Goal: Information Seeking & Learning: Learn about a topic

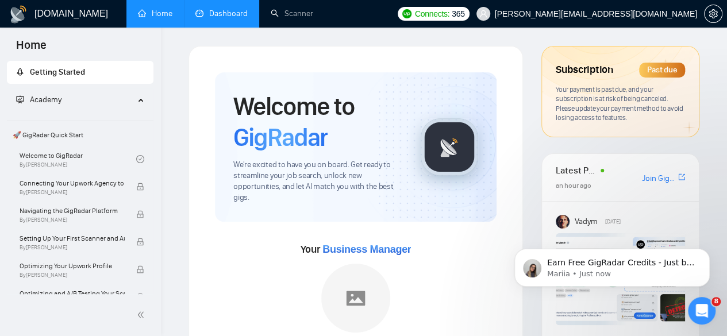
click at [224, 10] on link "Dashboard" at bounding box center [221, 14] width 52 height 10
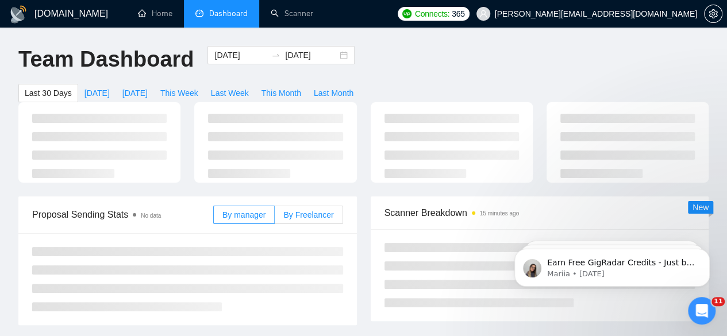
click at [296, 196] on main "Team Dashboard [DATE] [DATE] Last 30 Days [DATE] [DATE] This Week Last Week Thi…" at bounding box center [363, 291] width 690 height 491
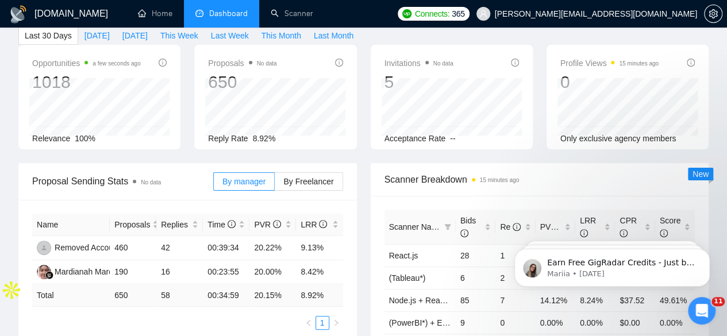
scroll to position [75, 0]
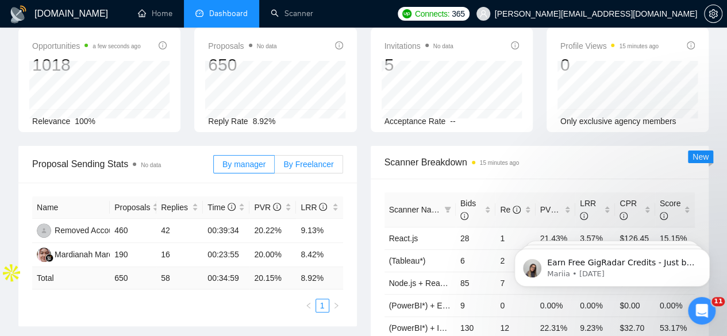
click at [300, 160] on span "By Freelancer" at bounding box center [308, 164] width 50 height 9
click at [275, 167] on input "By Freelancer" at bounding box center [275, 167] width 0 height 0
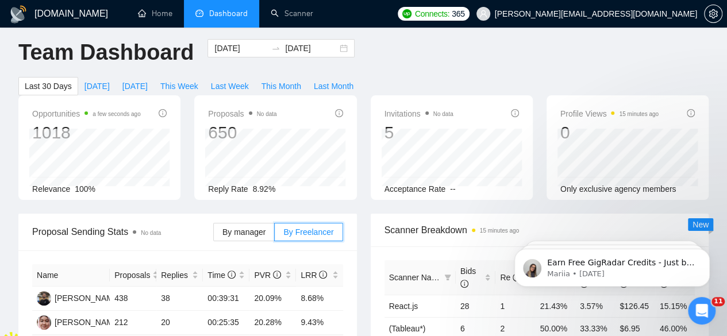
scroll to position [55, 0]
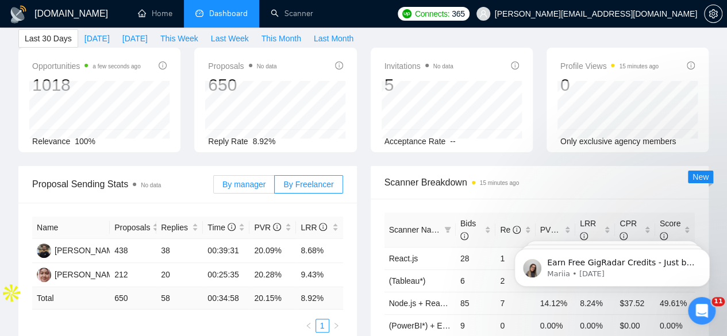
click at [244, 180] on span "By manager" at bounding box center [243, 184] width 43 height 9
click at [214, 187] on input "By manager" at bounding box center [214, 187] width 0 height 0
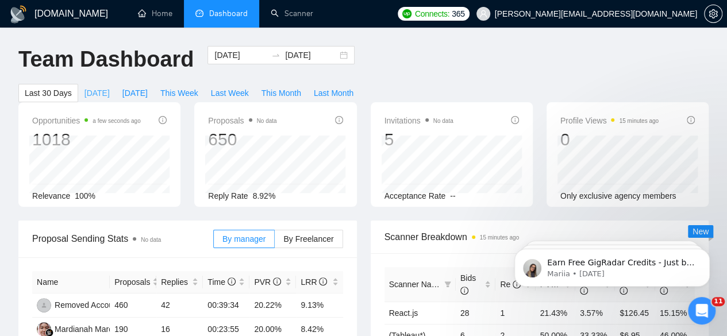
click at [110, 87] on span "[DATE]" at bounding box center [96, 93] width 25 height 13
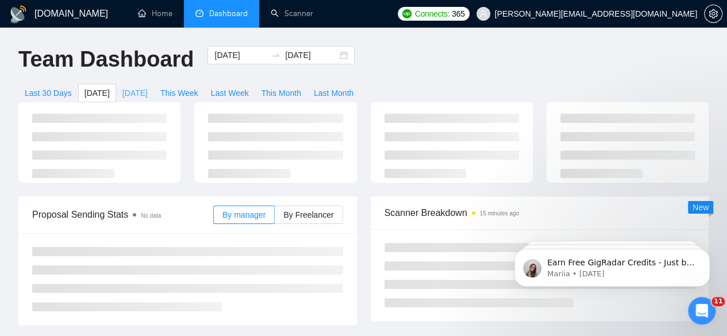
click at [154, 84] on button "[DATE]" at bounding box center [135, 93] width 38 height 18
type input "[DATE]"
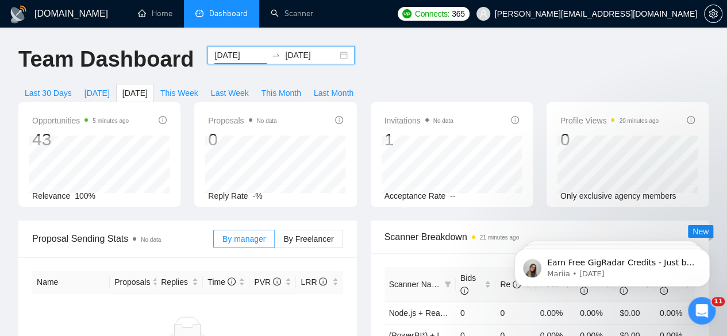
click at [246, 53] on input "[DATE]" at bounding box center [240, 55] width 52 height 13
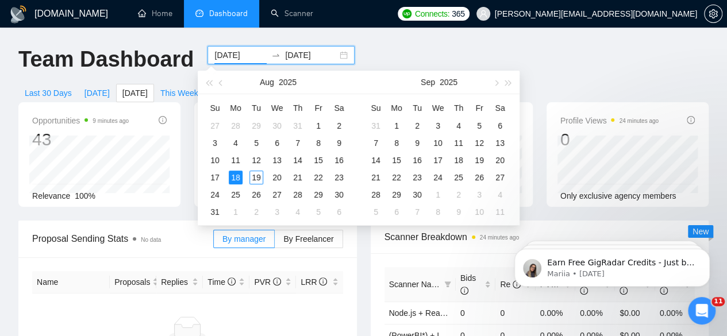
click at [244, 56] on input "[DATE]" at bounding box center [240, 55] width 52 height 13
click at [223, 84] on button "button" at bounding box center [221, 82] width 13 height 23
click at [495, 79] on button "button" at bounding box center [495, 82] width 13 height 23
click at [219, 81] on button "button" at bounding box center [221, 82] width 13 height 23
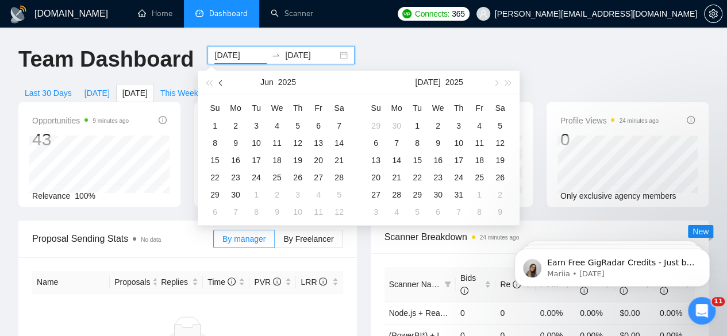
click at [219, 81] on button "button" at bounding box center [221, 82] width 13 height 23
type input "[DATE]"
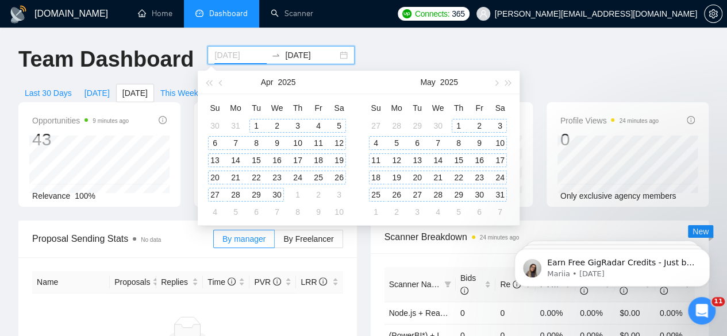
click at [253, 122] on div "1" at bounding box center [256, 126] width 14 height 14
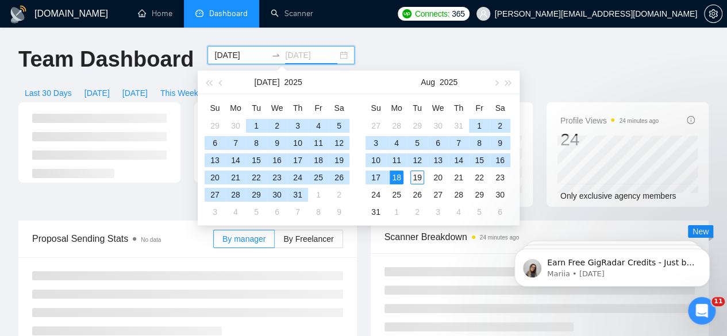
type input "[DATE]"
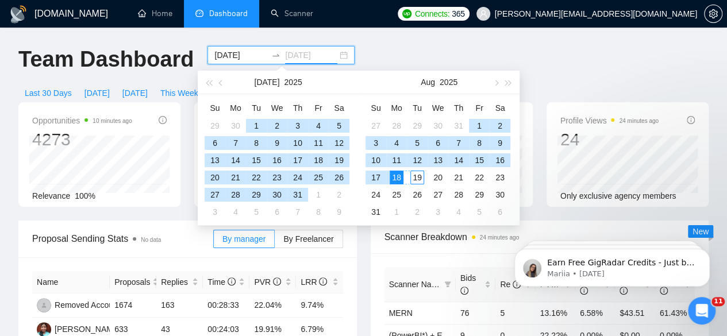
click at [415, 174] on div "19" at bounding box center [417, 178] width 14 height 14
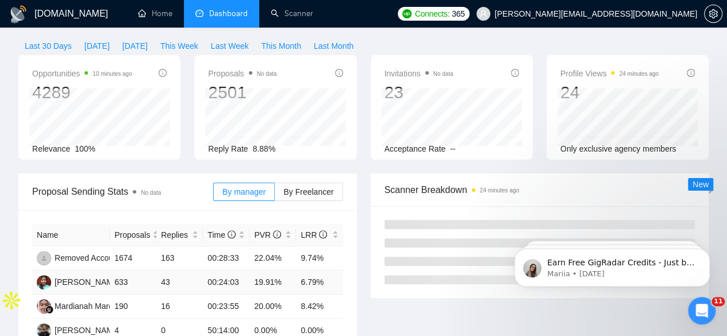
scroll to position [106, 0]
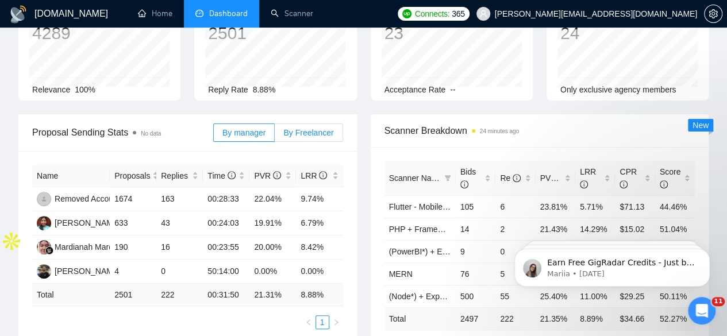
click at [306, 128] on span "By Freelancer" at bounding box center [308, 132] width 50 height 9
click at [275, 136] on input "By Freelancer" at bounding box center [275, 136] width 0 height 0
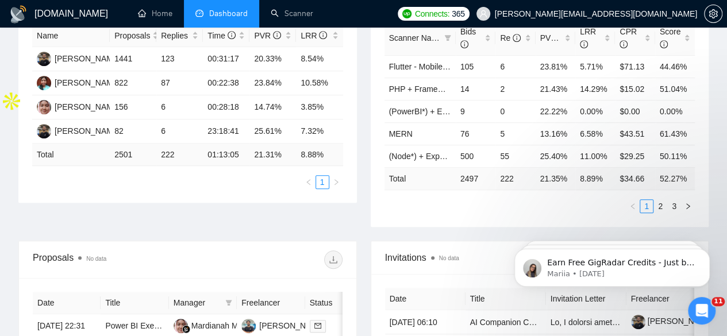
scroll to position [229, 0]
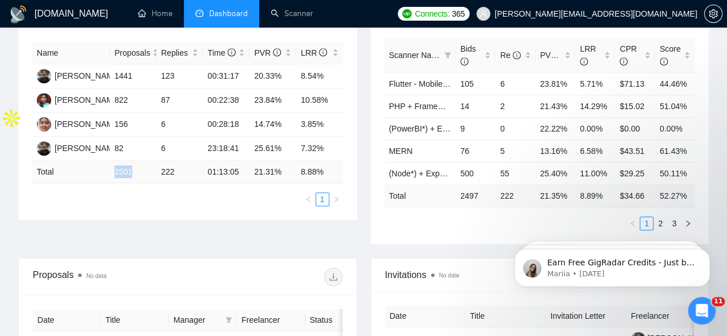
drag, startPoint x: 111, startPoint y: 154, endPoint x: 132, endPoint y: 155, distance: 20.1
click at [132, 161] on td "2501" at bounding box center [133, 172] width 47 height 22
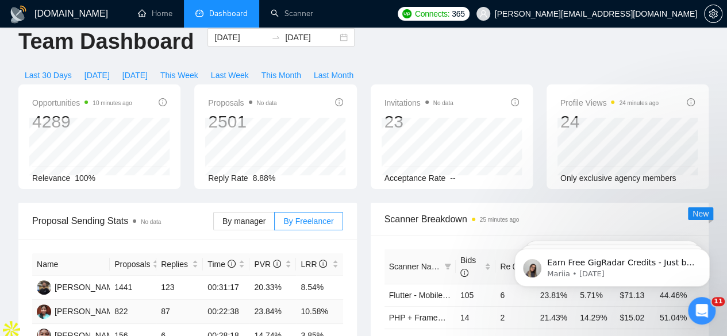
scroll to position [0, 0]
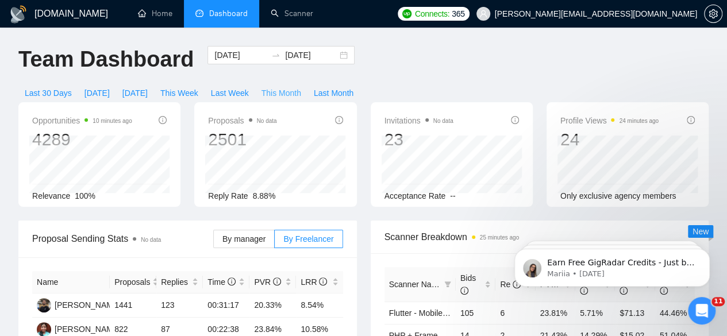
click at [301, 87] on span "This Month" at bounding box center [281, 93] width 40 height 13
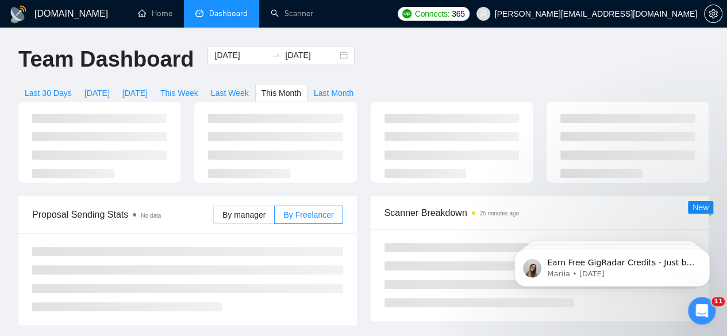
type input "[DATE]"
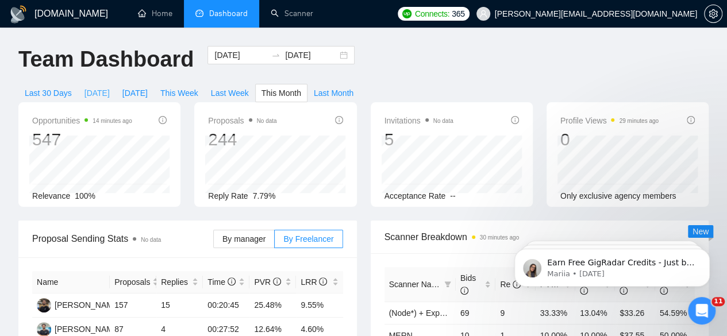
click at [110, 87] on span "[DATE]" at bounding box center [96, 93] width 25 height 13
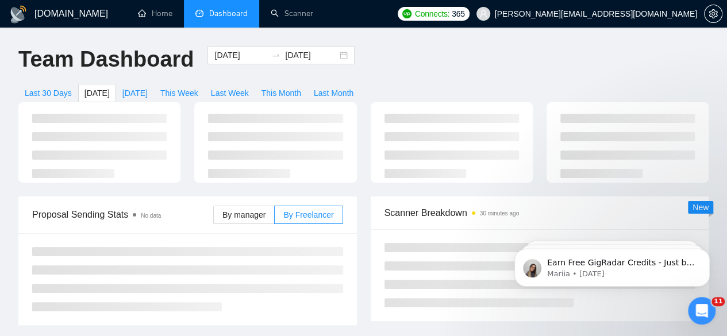
type input "[DATE]"
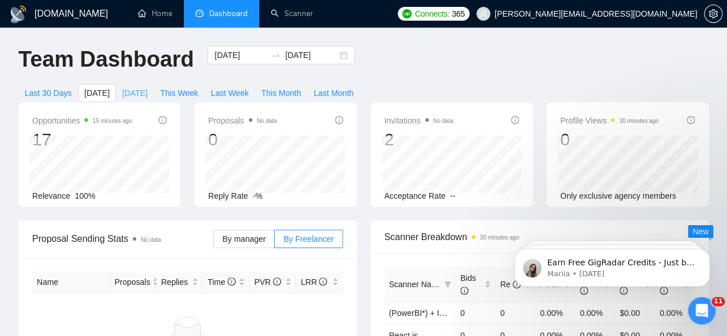
click at [148, 87] on span "[DATE]" at bounding box center [134, 93] width 25 height 13
type input "[DATE]"
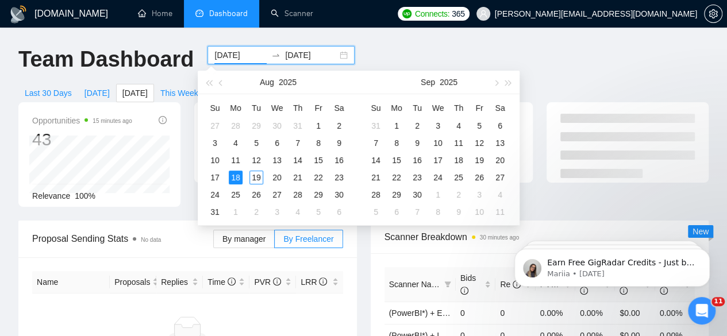
click at [246, 56] on input "[DATE]" at bounding box center [240, 55] width 52 height 13
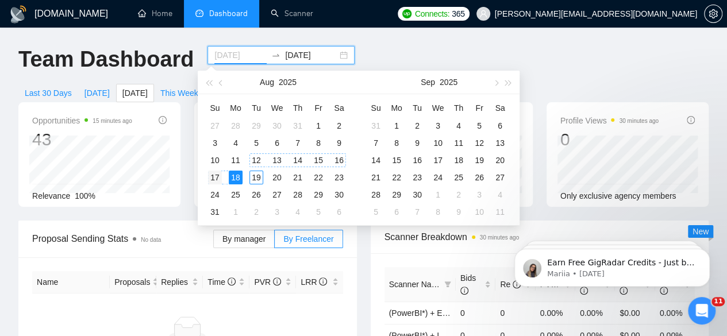
type input "[DATE]"
click at [216, 175] on div "17" at bounding box center [215, 178] width 14 height 14
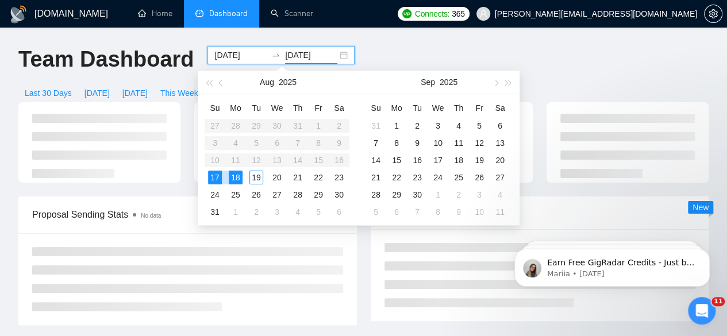
click at [216, 175] on div "17" at bounding box center [215, 178] width 14 height 14
type input "[DATE]"
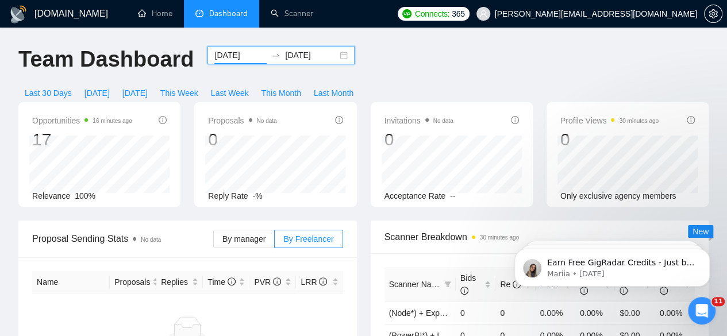
click at [247, 54] on input "[DATE]" at bounding box center [240, 55] width 52 height 13
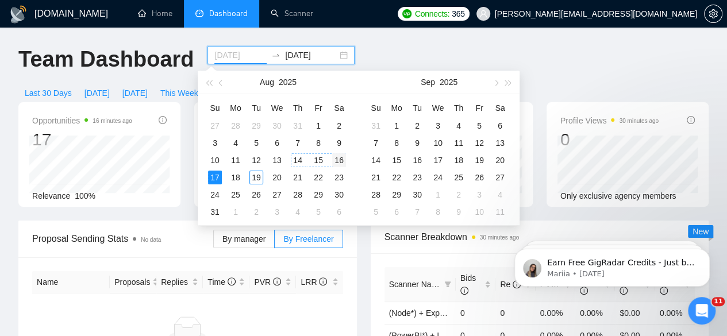
type input "[DATE]"
click at [336, 160] on div "16" at bounding box center [339, 160] width 14 height 14
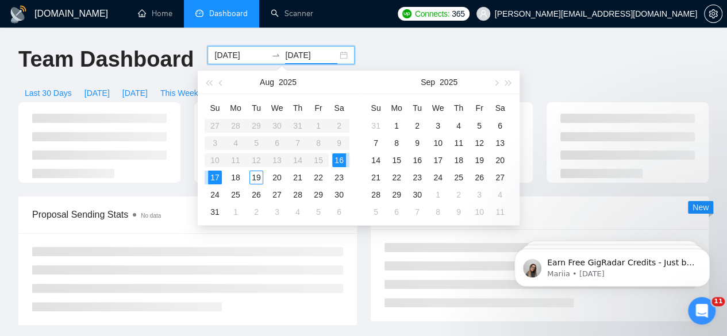
click at [336, 160] on div "16" at bounding box center [339, 160] width 14 height 14
type input "[DATE]"
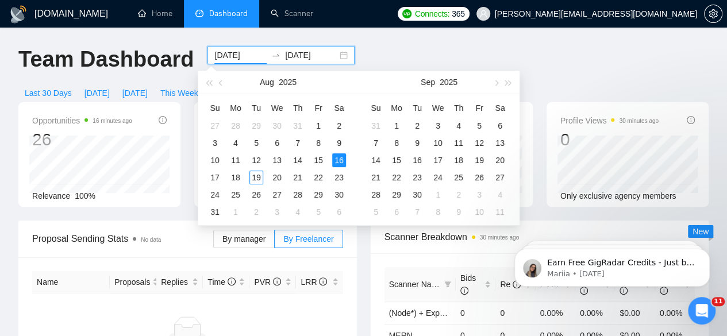
click at [248, 55] on input "[DATE]" at bounding box center [240, 55] width 52 height 13
type input "[DATE]"
click at [318, 157] on div "15" at bounding box center [318, 160] width 14 height 14
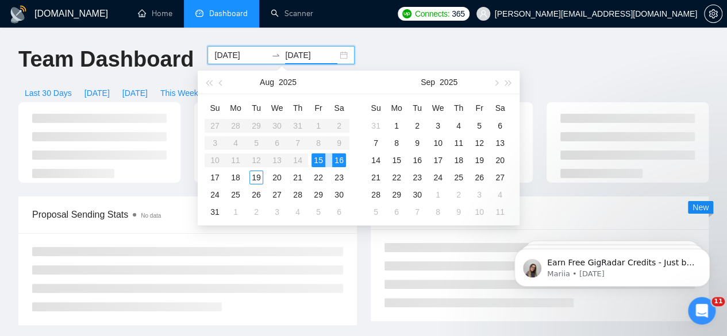
click at [318, 157] on div "15" at bounding box center [318, 160] width 14 height 14
type input "[DATE]"
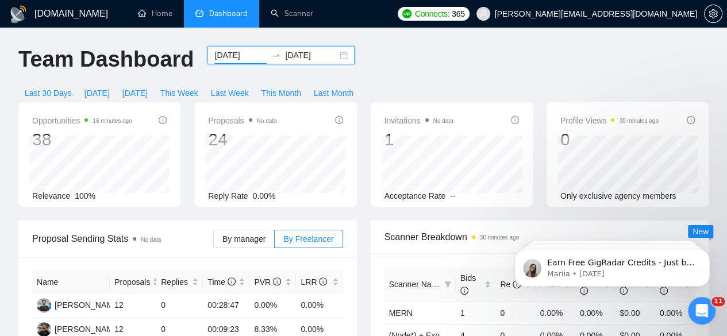
click at [247, 56] on input "[DATE]" at bounding box center [240, 55] width 52 height 13
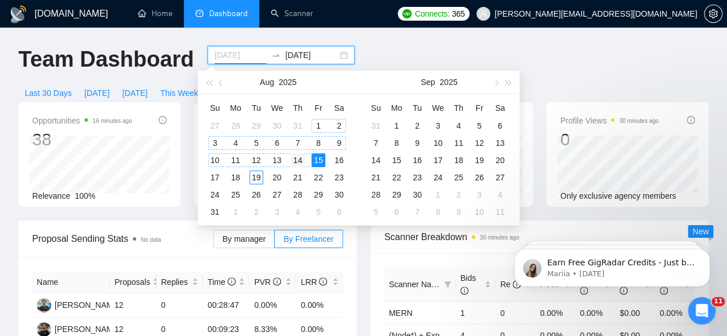
type input "[DATE]"
click at [300, 158] on div "14" at bounding box center [298, 160] width 14 height 14
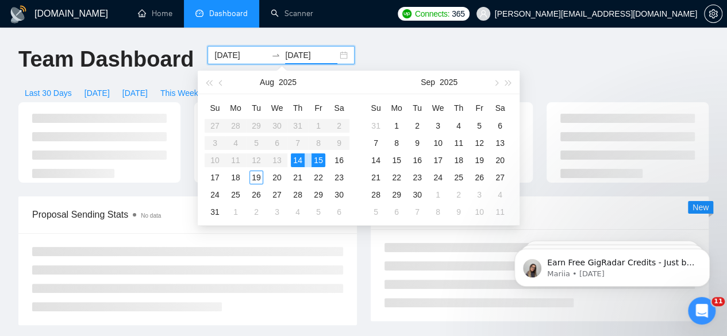
click at [300, 158] on div "14" at bounding box center [298, 160] width 14 height 14
type input "[DATE]"
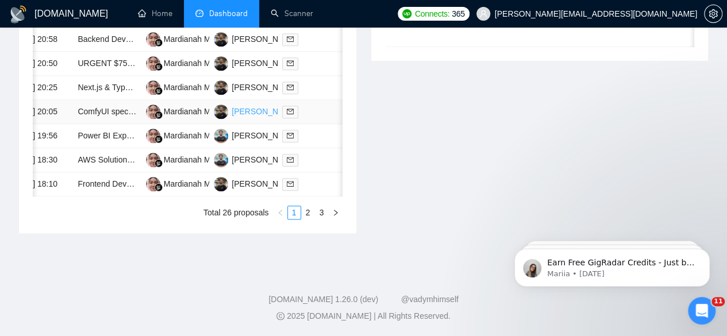
scroll to position [700, 0]
click at [307, 216] on link "2" at bounding box center [308, 212] width 13 height 13
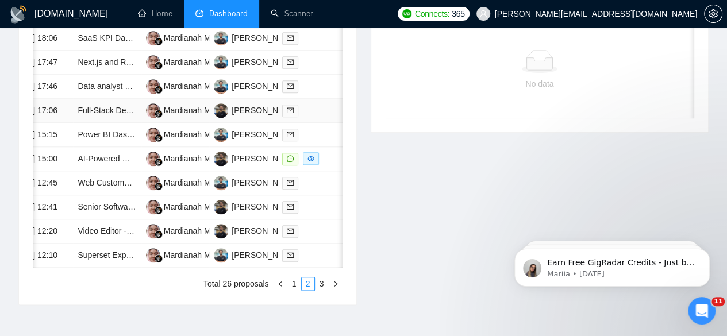
scroll to position [538, 0]
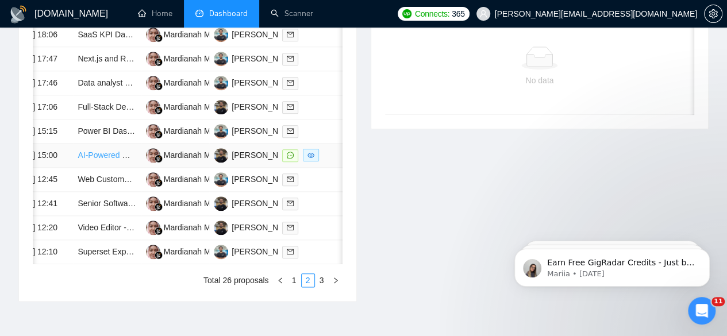
click at [116, 160] on link "AI-Powered Multilingual Video Localisation Tool Developer" at bounding box center [181, 155] width 207 height 9
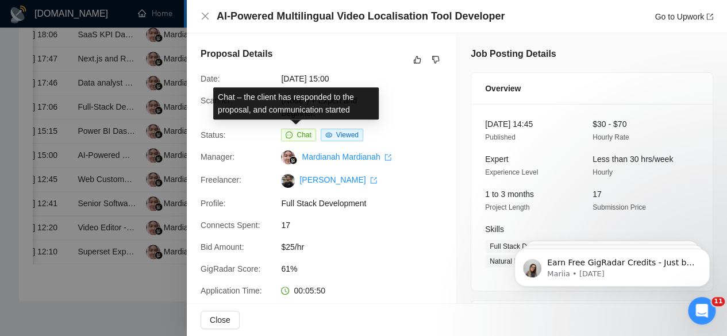
click at [299, 135] on span "Chat" at bounding box center [303, 135] width 14 height 8
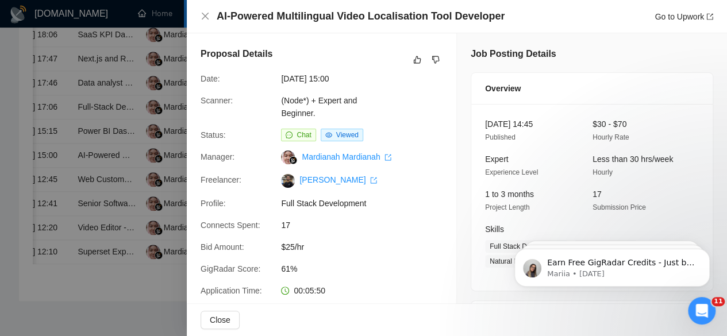
click at [136, 172] on div at bounding box center [363, 168] width 727 height 336
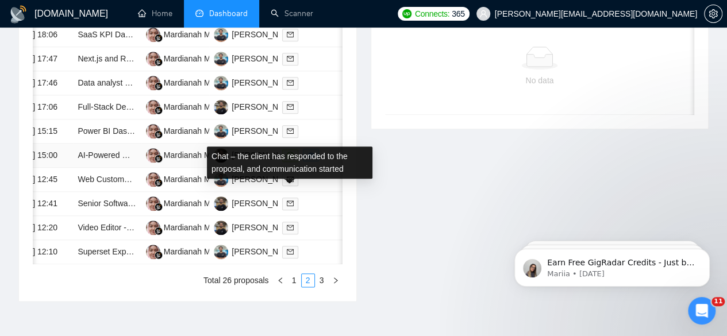
click at [288, 159] on icon "message" at bounding box center [290, 155] width 7 height 7
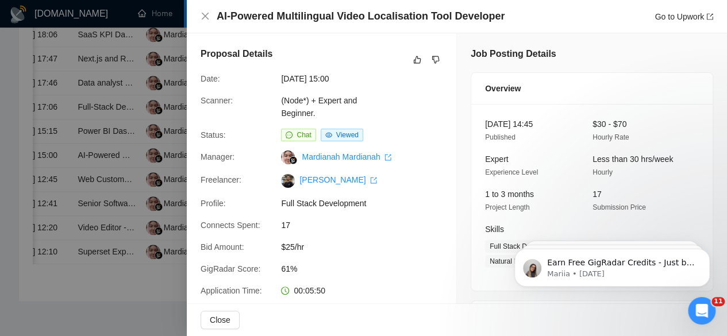
click at [129, 190] on div at bounding box center [363, 168] width 727 height 336
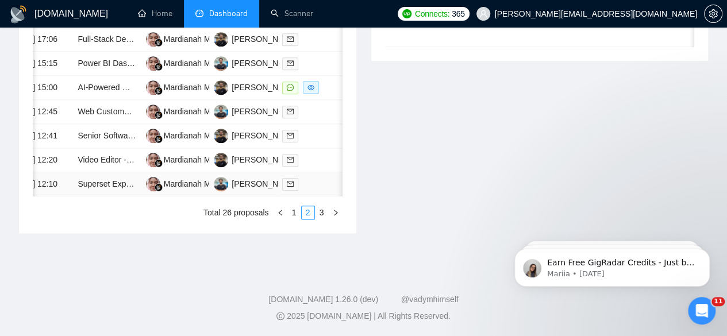
scroll to position [695, 0]
click at [292, 213] on link "1" at bounding box center [294, 212] width 13 height 13
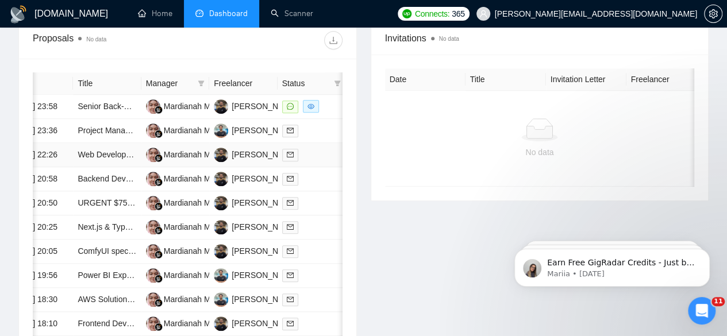
scroll to position [458, 0]
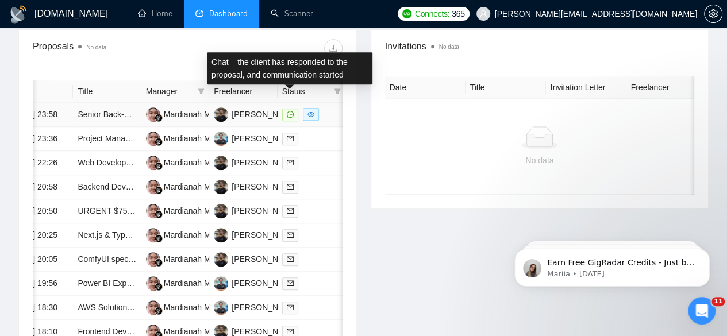
click at [287, 111] on icon "message" at bounding box center [290, 114] width 7 height 7
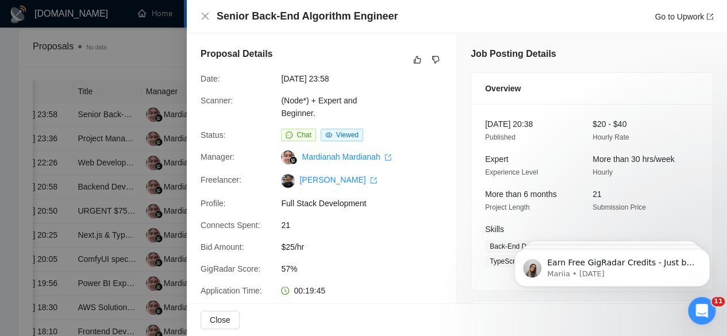
click at [153, 184] on div at bounding box center [363, 168] width 727 height 336
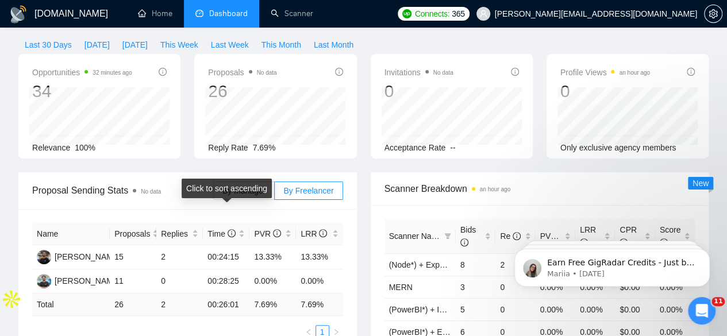
scroll to position [0, 0]
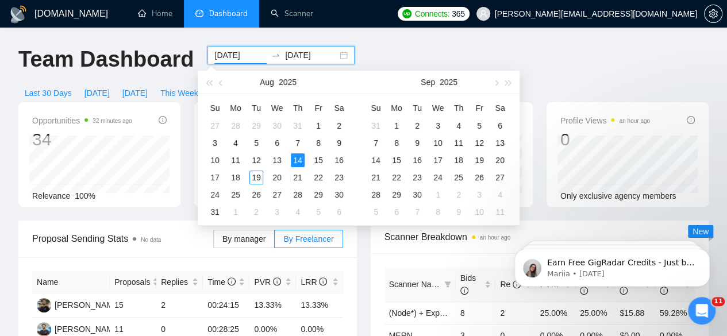
click at [247, 55] on input "[DATE]" at bounding box center [240, 55] width 52 height 13
type input "[DATE]"
click at [278, 160] on div "13" at bounding box center [277, 160] width 14 height 14
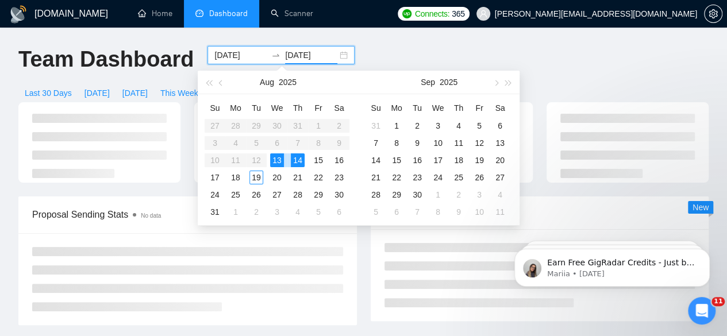
click at [278, 160] on div "13" at bounding box center [277, 160] width 14 height 14
type input "[DATE]"
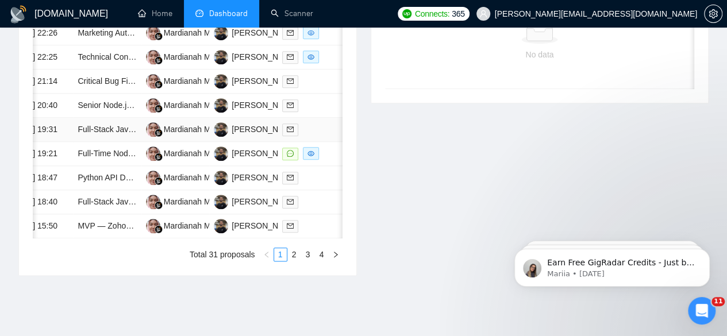
scroll to position [576, 0]
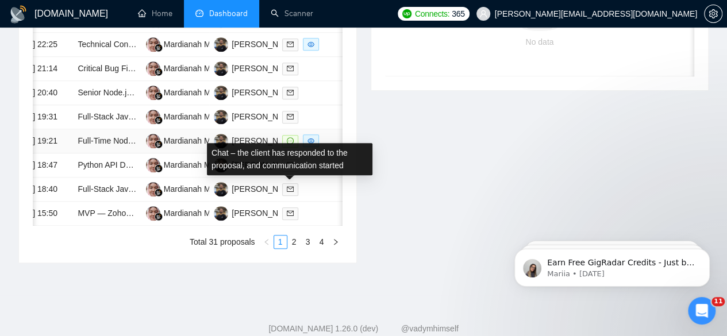
click at [288, 144] on icon "message" at bounding box center [290, 140] width 7 height 7
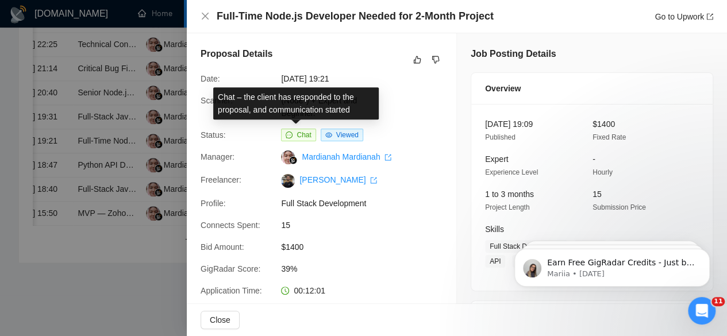
click at [299, 137] on span "Chat" at bounding box center [303, 135] width 14 height 8
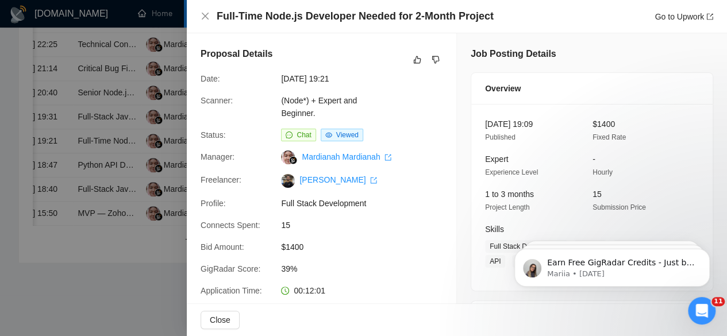
click at [140, 138] on div at bounding box center [363, 168] width 727 height 336
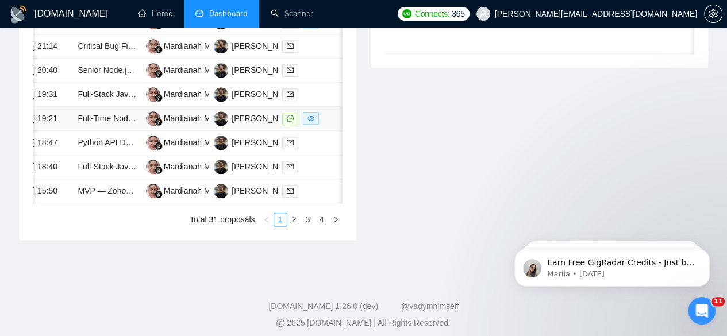
scroll to position [599, 0]
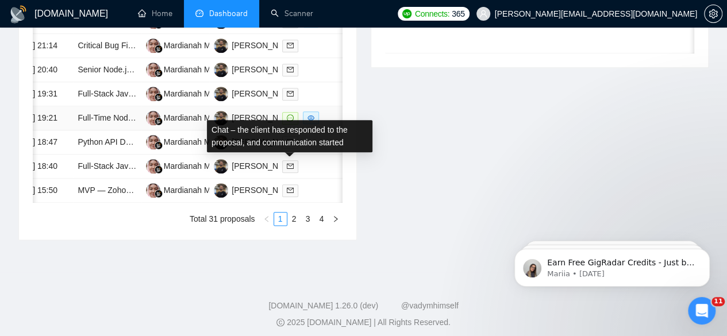
click at [287, 121] on icon "message" at bounding box center [290, 117] width 7 height 7
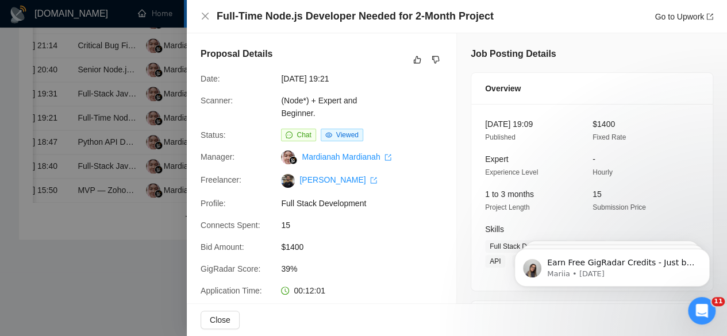
click at [100, 130] on div at bounding box center [363, 168] width 727 height 336
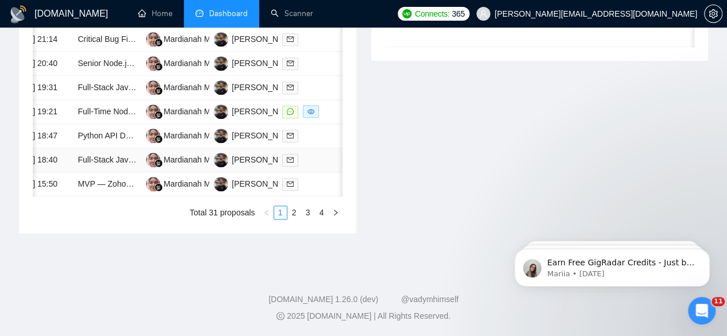
scroll to position [687, 0]
click at [291, 219] on link "2" at bounding box center [294, 212] width 13 height 13
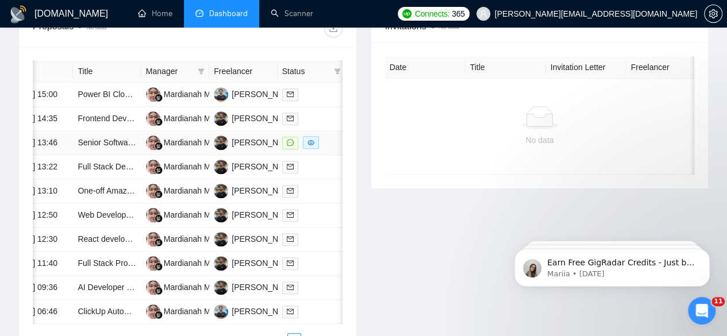
scroll to position [480, 0]
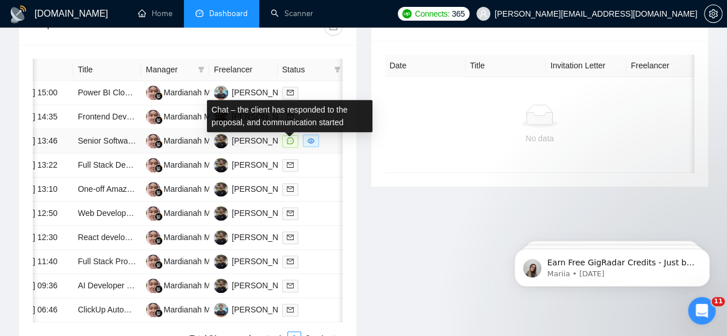
click at [290, 144] on icon "message" at bounding box center [290, 140] width 7 height 7
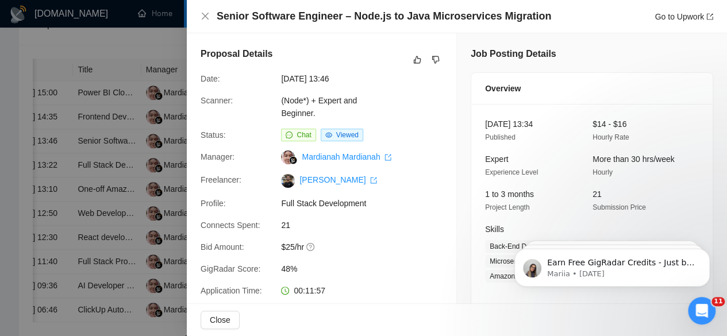
click at [165, 179] on div at bounding box center [363, 168] width 727 height 336
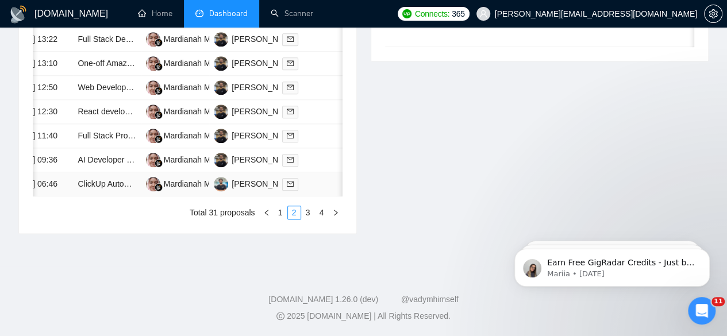
scroll to position [683, 0]
click at [309, 219] on link "3" at bounding box center [308, 212] width 13 height 13
click at [322, 219] on link "4" at bounding box center [321, 212] width 13 height 13
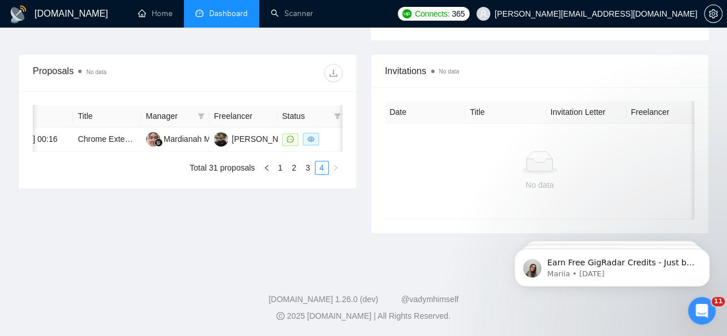
scroll to position [421, 0]
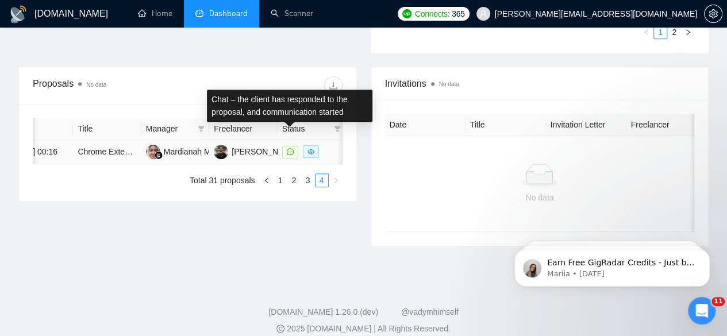
click at [290, 148] on icon "message" at bounding box center [290, 151] width 7 height 7
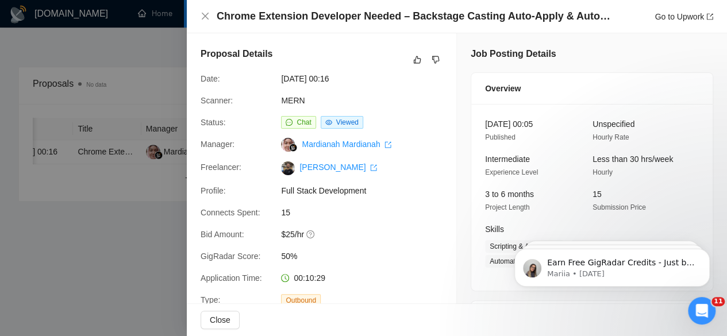
click at [163, 81] on div at bounding box center [363, 168] width 727 height 336
